Goal: Find specific page/section: Find specific page/section

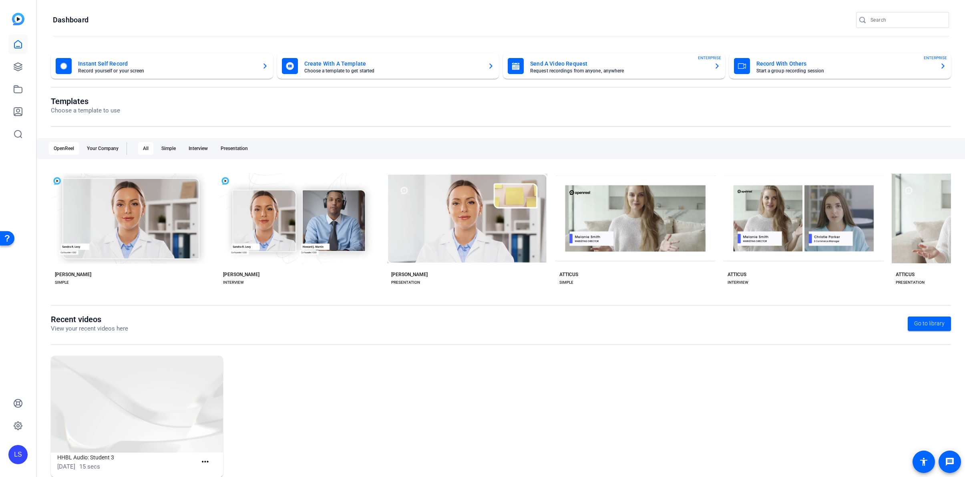
click at [892, 21] on input "Search" at bounding box center [907, 20] width 72 height 10
click at [880, 22] on input "Search" at bounding box center [907, 20] width 72 height 10
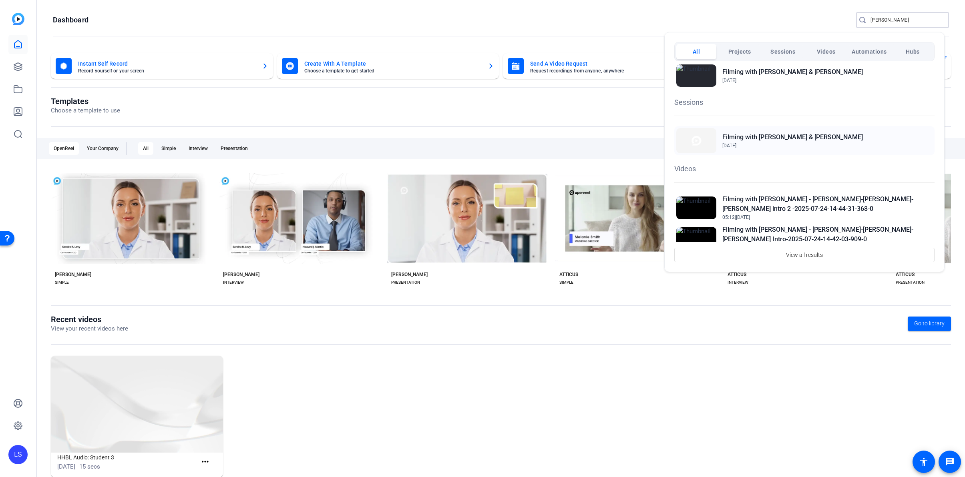
scroll to position [33, 0]
type input "scott buckler"
click at [776, 74] on h2 "Filming with Scott Buckler & Harriett Mo" at bounding box center [793, 73] width 141 height 10
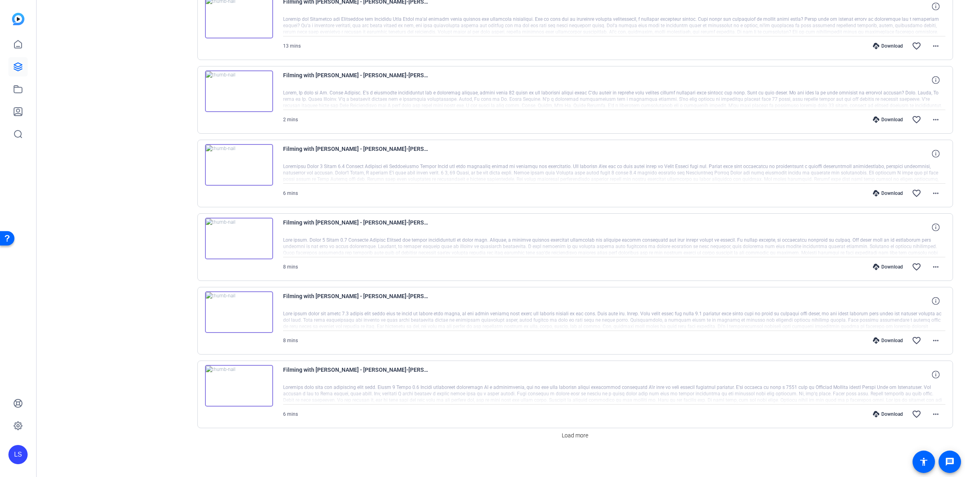
scroll to position [480, 0]
click at [580, 429] on span at bounding box center [575, 434] width 33 height 19
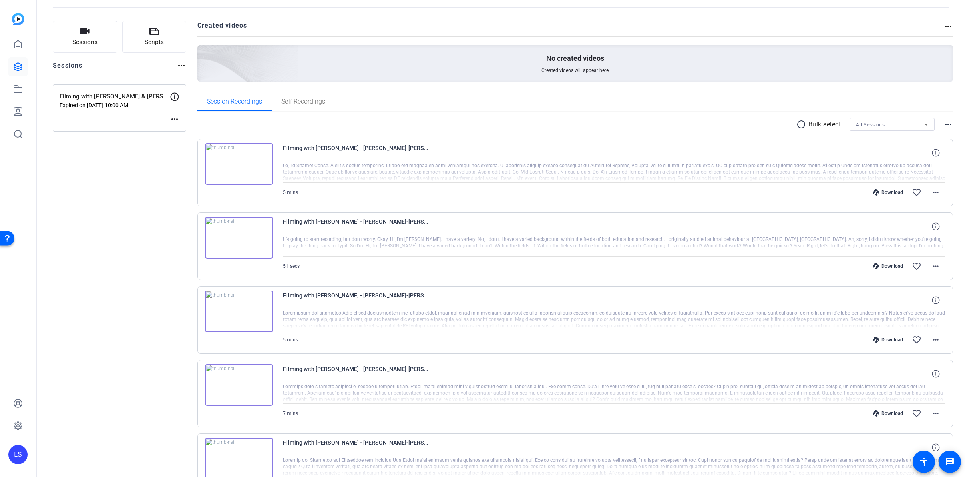
scroll to position [36, 0]
